Goal: Find specific page/section: Find specific page/section

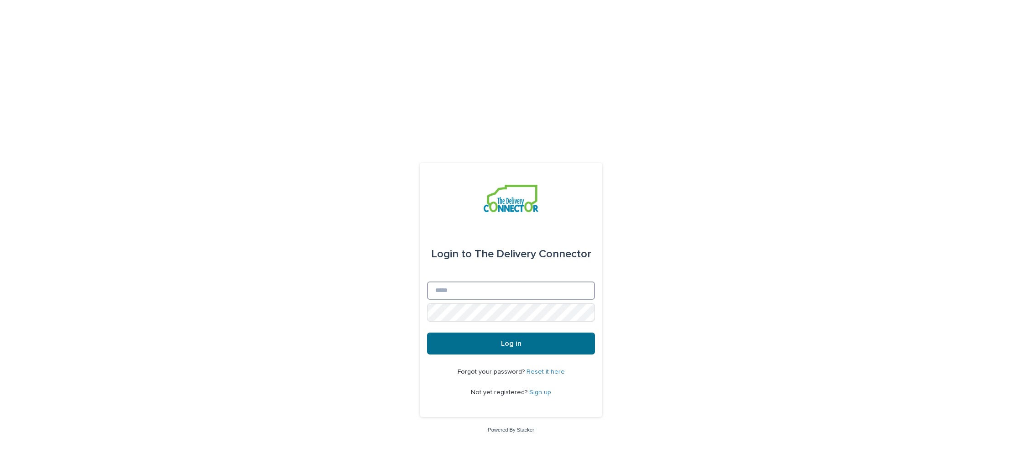
type input "**********"
click at [501, 340] on span "Log in" at bounding box center [511, 343] width 21 height 7
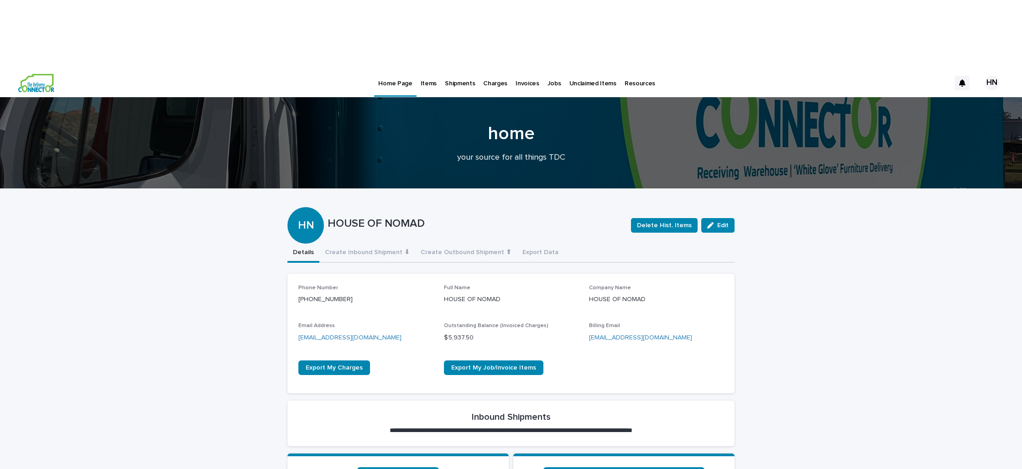
click at [547, 68] on p "Jobs" at bounding box center [554, 77] width 14 height 19
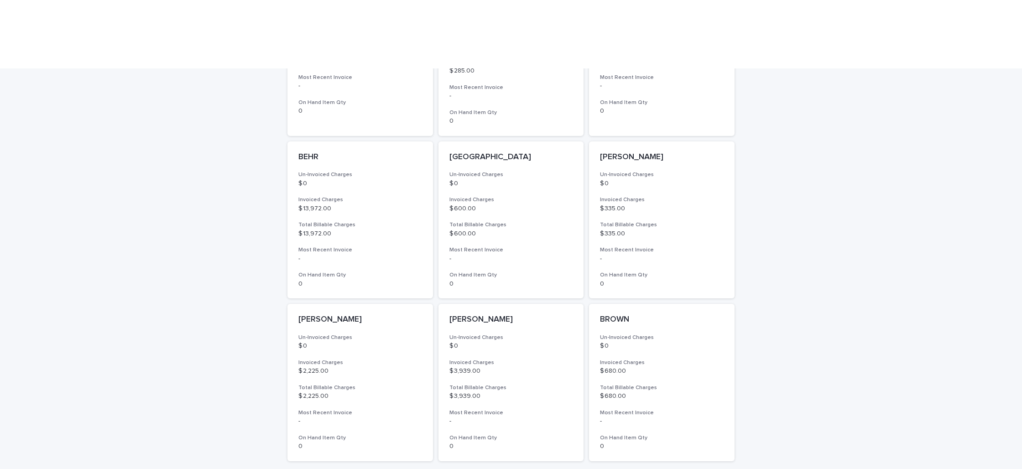
scroll to position [542, 0]
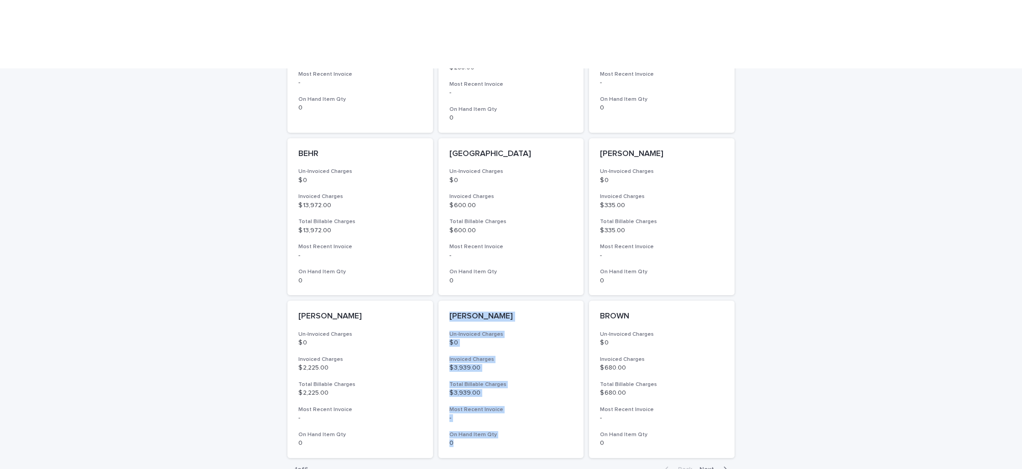
click at [709, 466] on span "Next" at bounding box center [709, 469] width 20 height 6
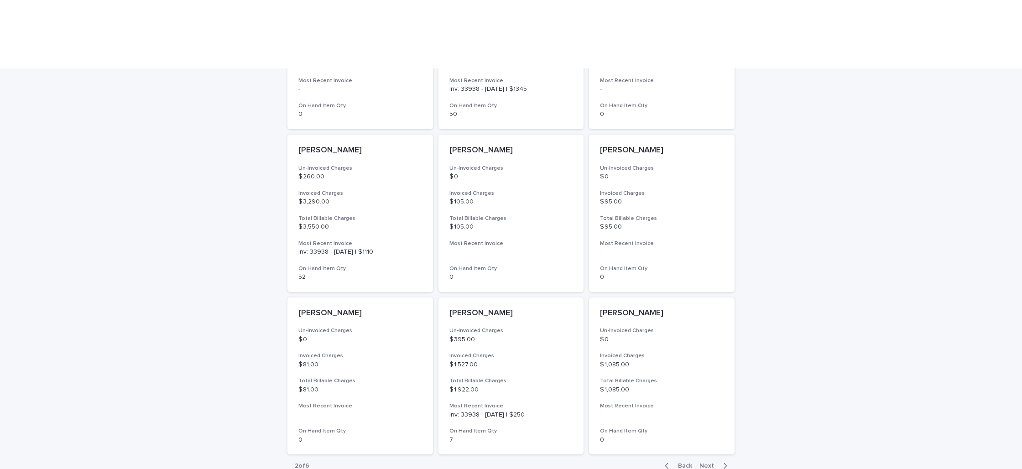
scroll to position [547, 0]
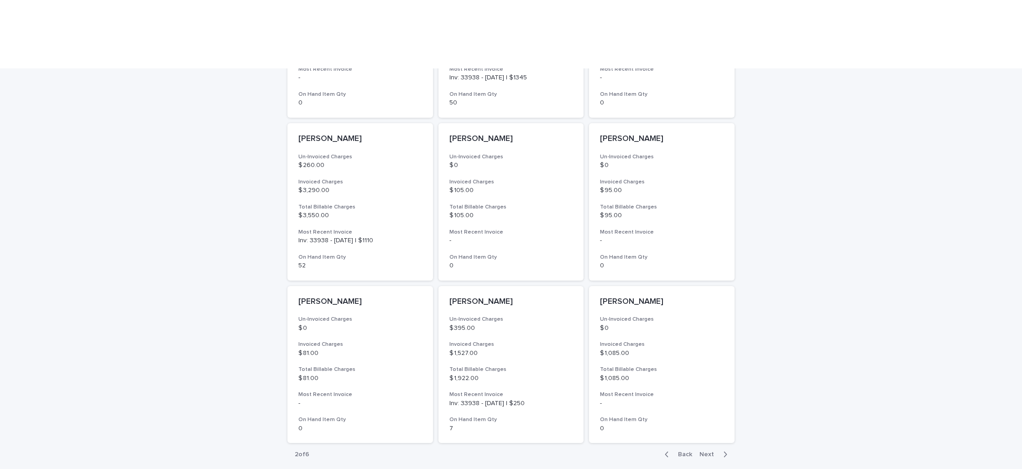
click at [712, 451] on span "Next" at bounding box center [709, 454] width 20 height 6
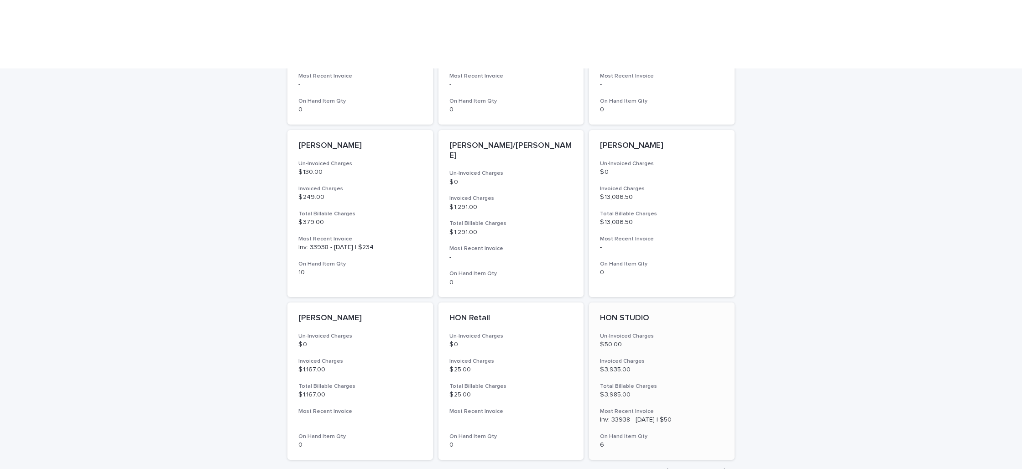
scroll to position [547, 0]
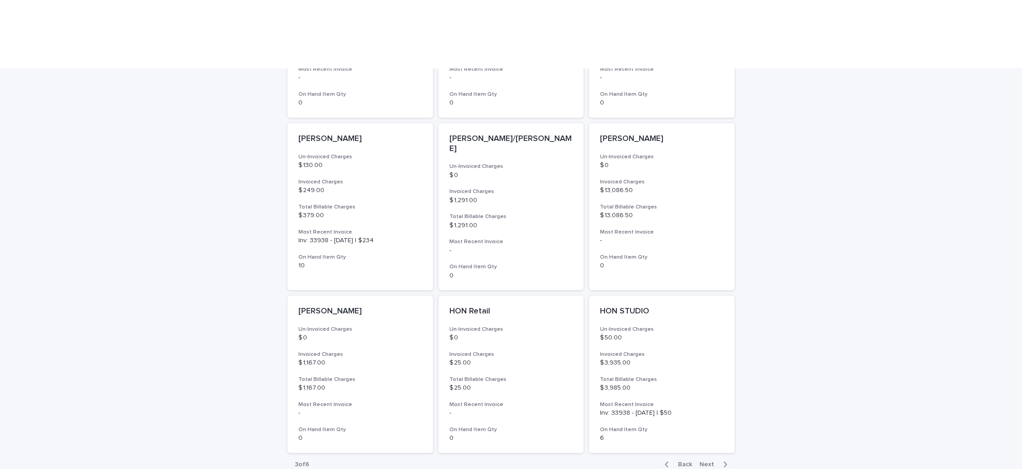
click at [708, 461] on span "Next" at bounding box center [709, 464] width 20 height 6
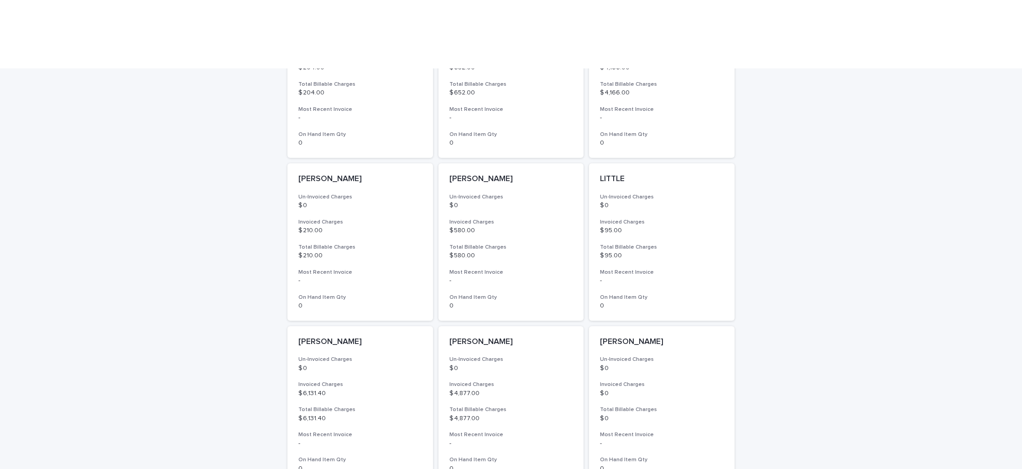
scroll to position [523, 0]
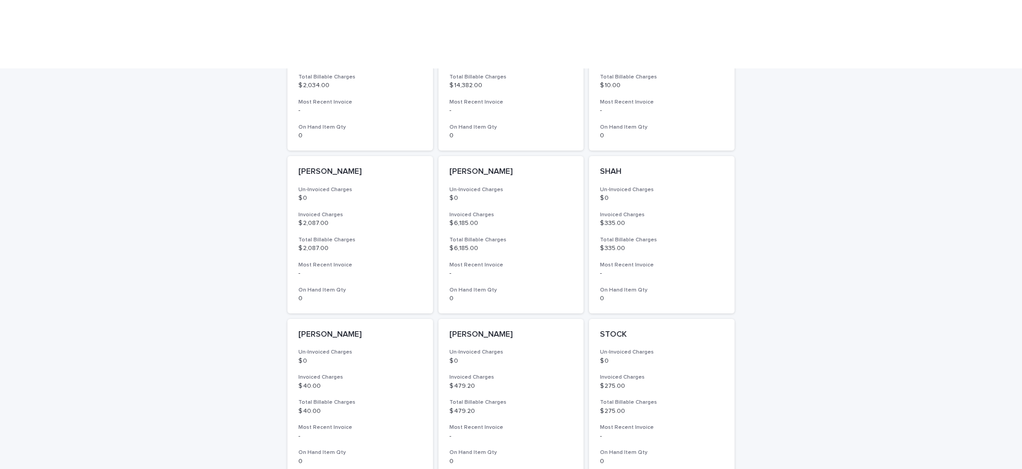
scroll to position [547, 0]
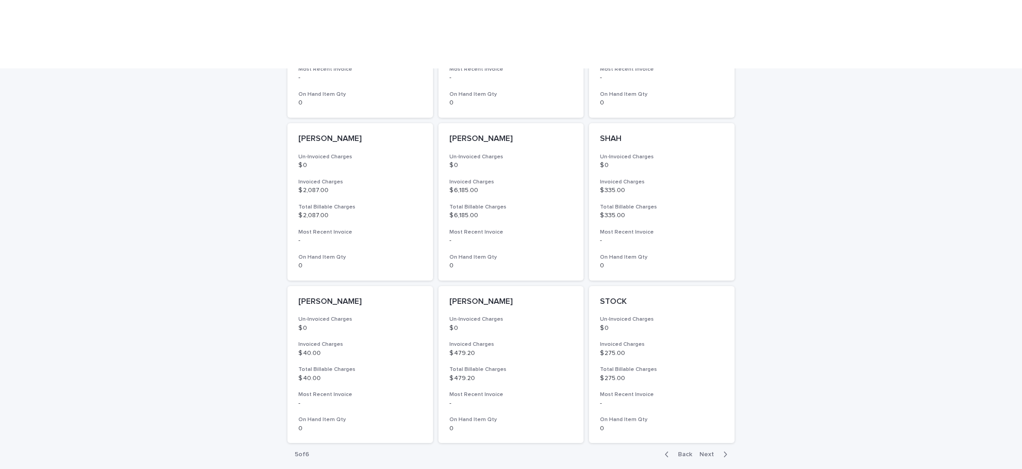
click at [705, 451] on span "Next" at bounding box center [709, 454] width 20 height 6
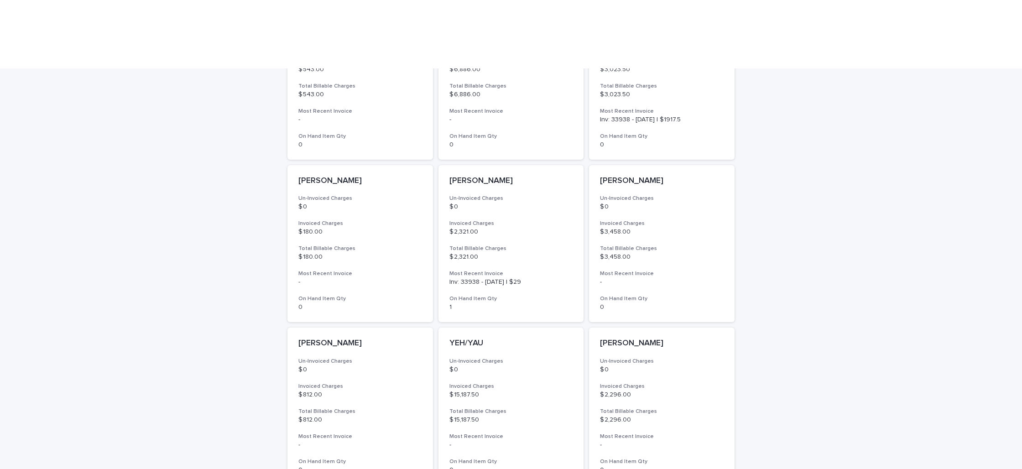
scroll to position [385, 0]
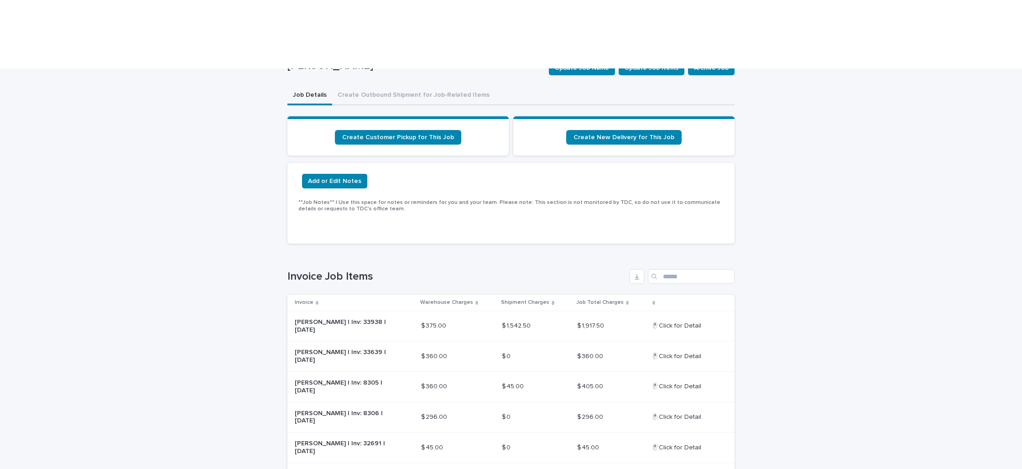
scroll to position [89, 0]
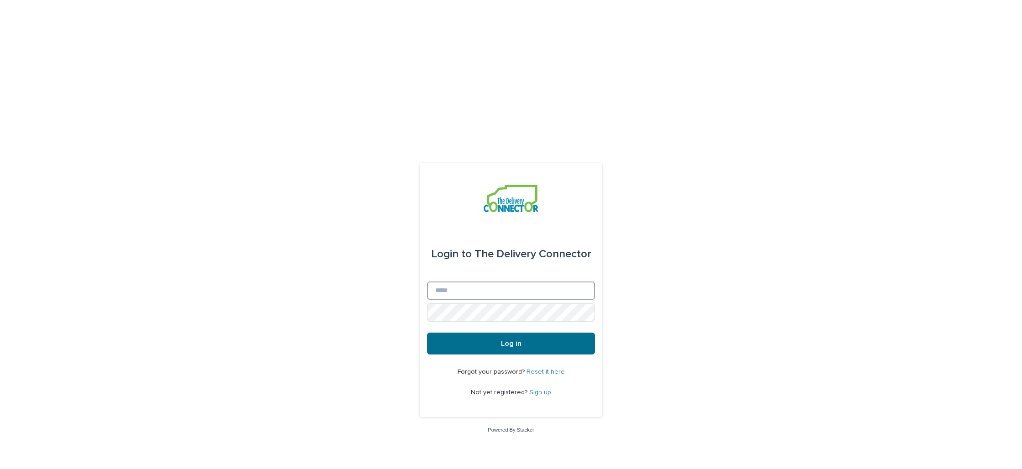
type input "**********"
click at [504, 333] on button "Log in" at bounding box center [511, 344] width 168 height 22
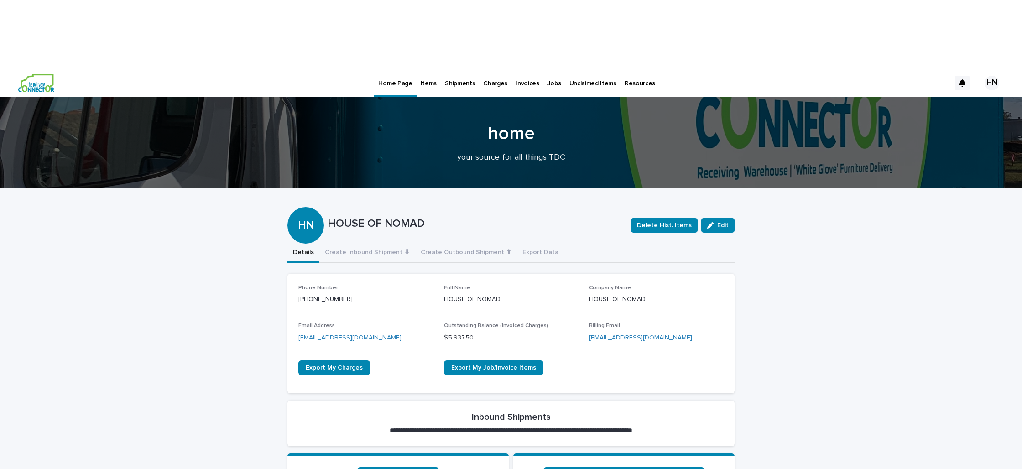
click at [422, 68] on p "Items" at bounding box center [429, 77] width 16 height 19
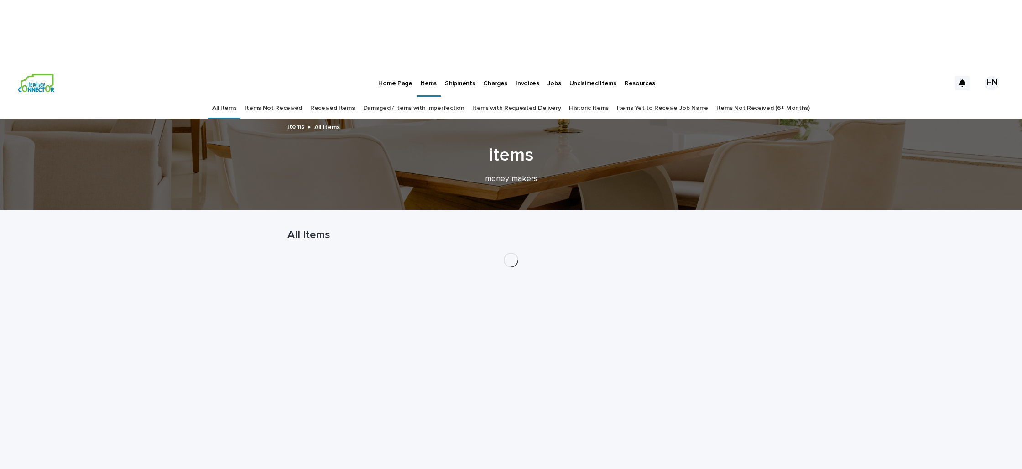
click at [390, 98] on link "Damaged / Items with Imperfection" at bounding box center [413, 108] width 101 height 21
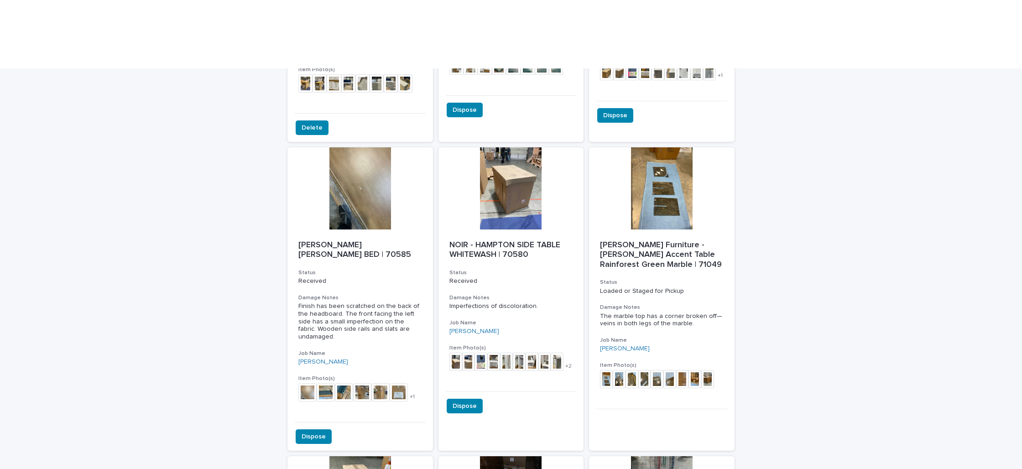
scroll to position [615, 0]
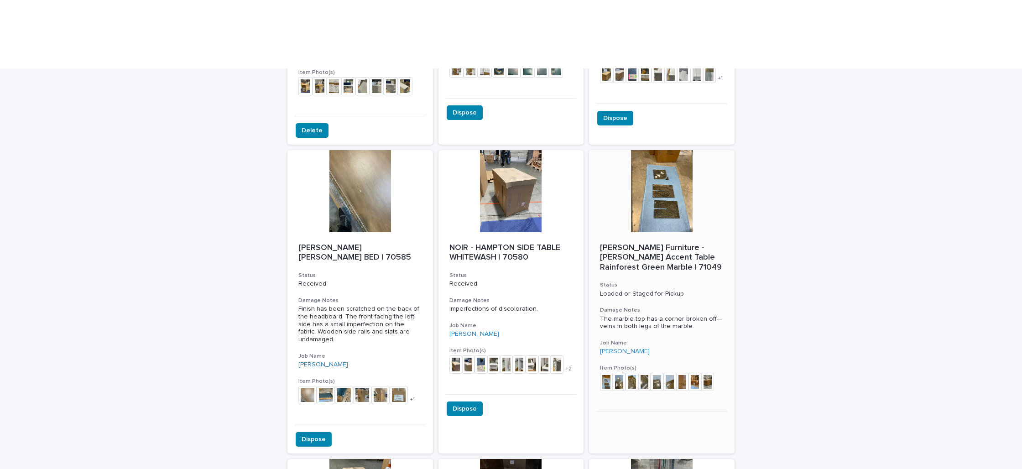
click at [665, 150] on div at bounding box center [662, 191] width 146 height 82
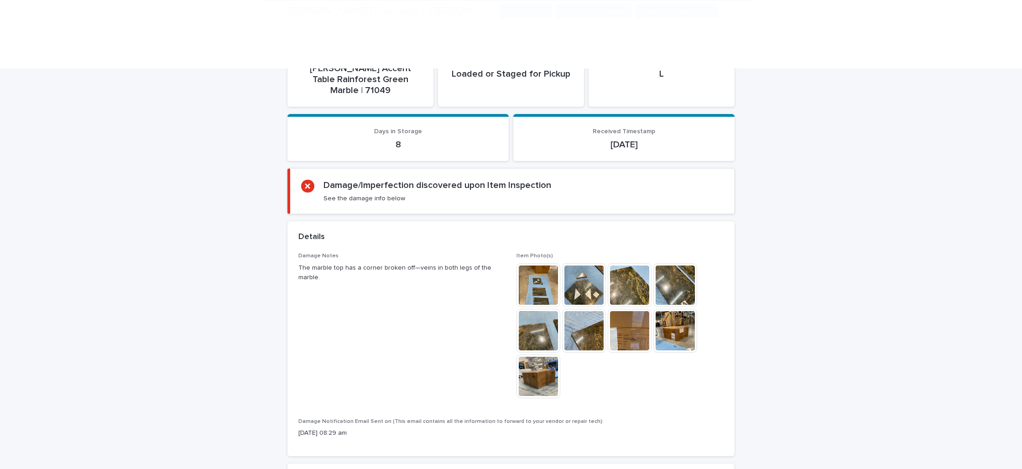
scroll to position [180, 0]
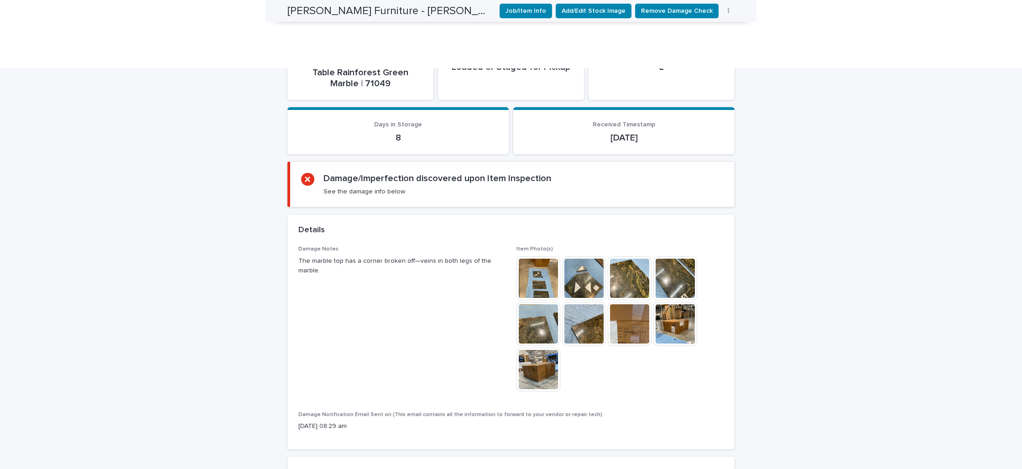
click at [675, 302] on img at bounding box center [675, 324] width 44 height 44
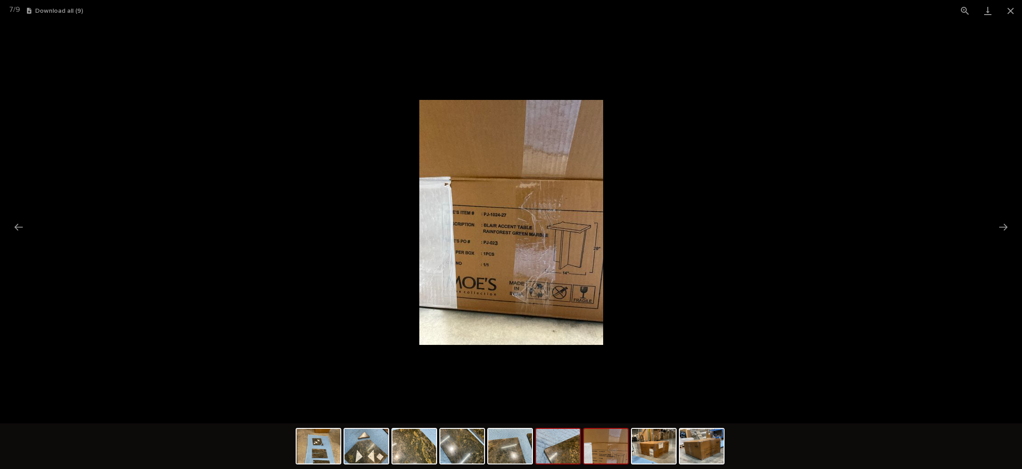
click at [550, 455] on img at bounding box center [558, 446] width 44 height 35
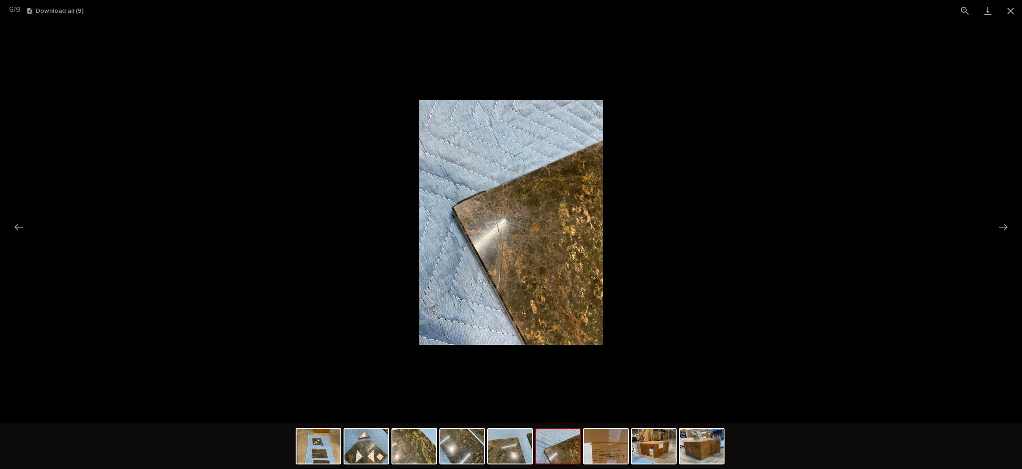
click at [898, 284] on picture at bounding box center [511, 222] width 1022 height 402
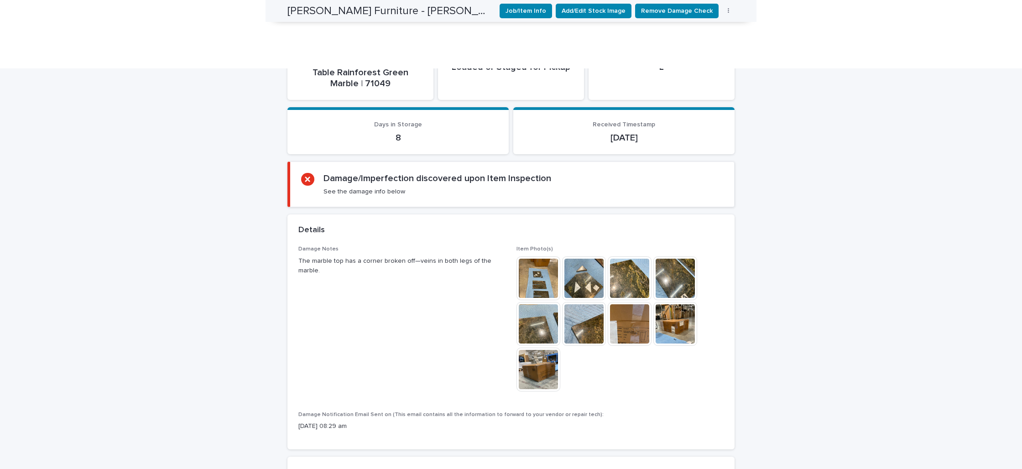
scroll to position [0, 0]
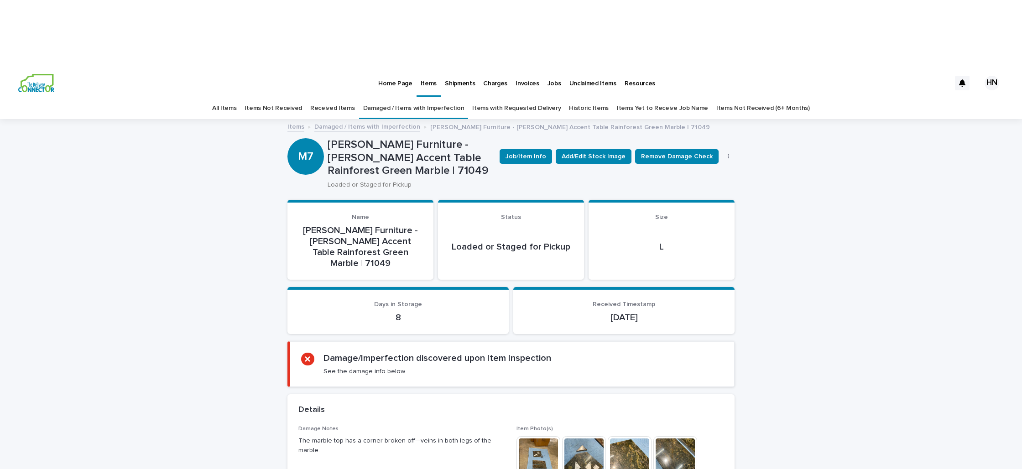
click at [426, 98] on link "Damaged / Items with Imperfection" at bounding box center [413, 108] width 101 height 21
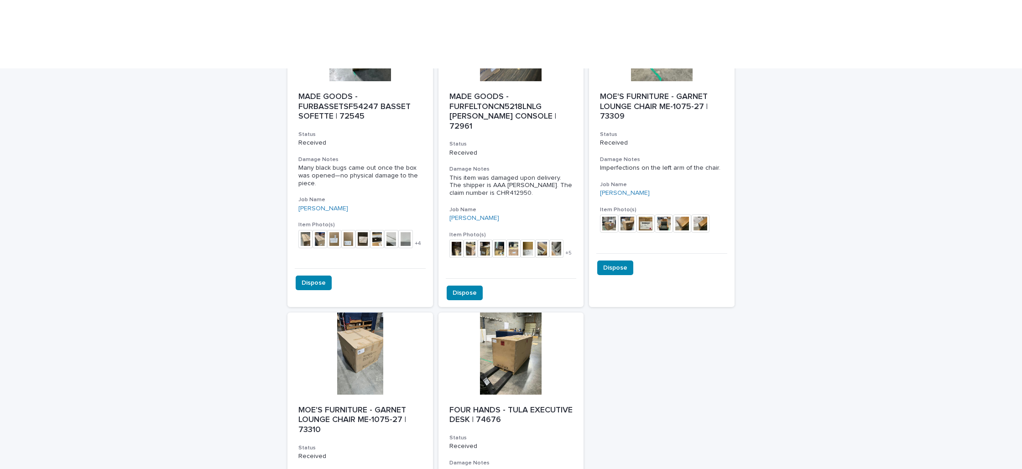
scroll to position [1213, 0]
